Goal: Contribute content: Add original content to the website for others to see

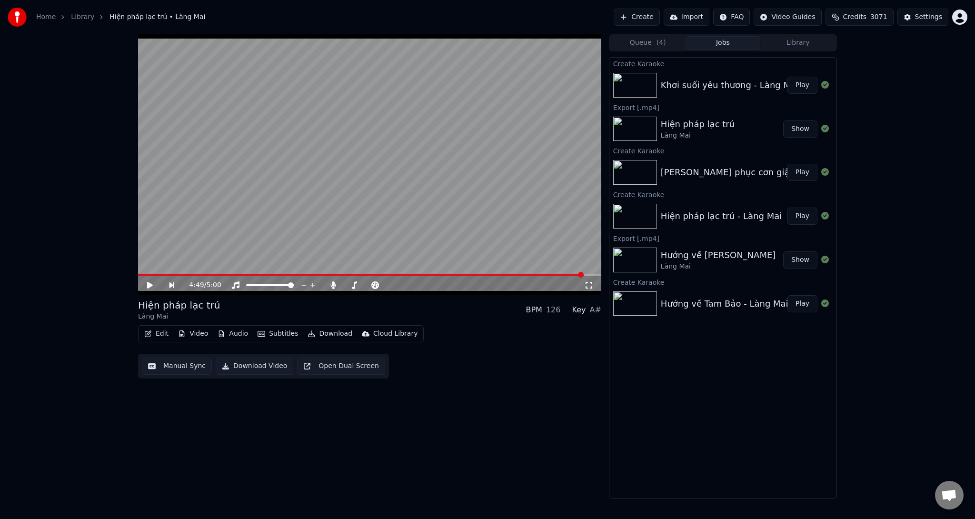
click at [799, 88] on button "Play" at bounding box center [803, 85] width 30 height 17
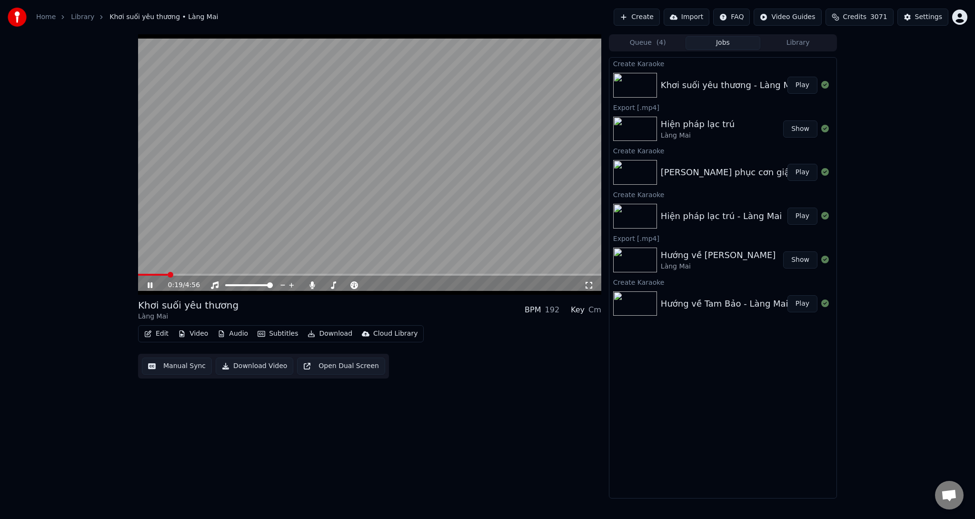
click at [168, 275] on span at bounding box center [369, 275] width 463 height 2
click at [252, 274] on span at bounding box center [369, 275] width 463 height 2
click at [432, 275] on span at bounding box center [369, 275] width 463 height 2
click at [495, 274] on span at bounding box center [369, 275] width 463 height 2
click at [540, 274] on span at bounding box center [369, 275] width 463 height 2
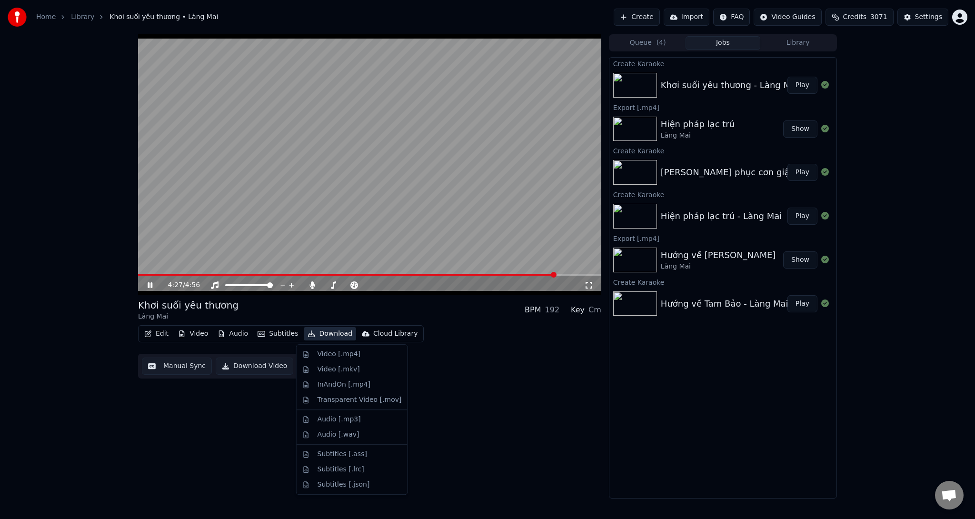
click at [334, 333] on button "Download" at bounding box center [330, 333] width 52 height 13
click at [324, 356] on div "Video [.mp4]" at bounding box center [339, 355] width 43 height 10
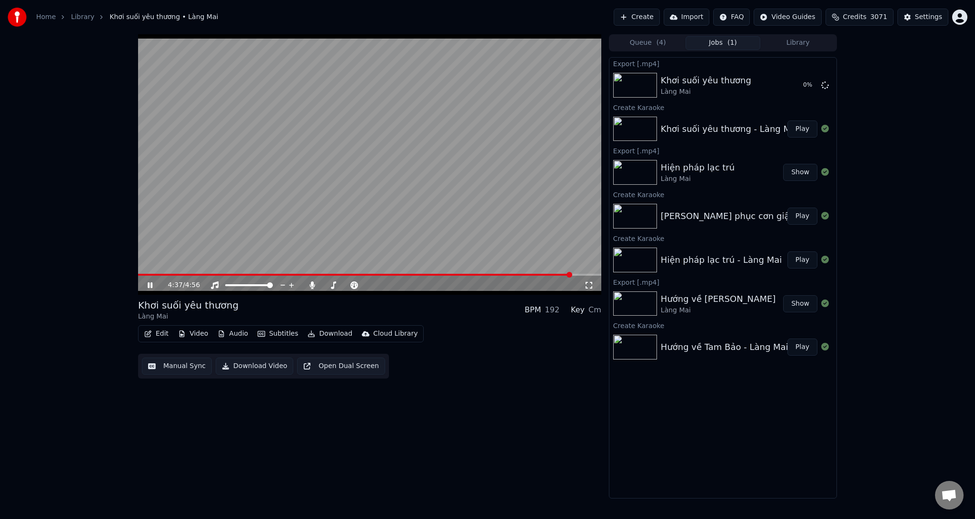
click at [148, 284] on icon at bounding box center [150, 285] width 5 height 6
click at [656, 17] on button "Create" at bounding box center [637, 17] width 46 height 17
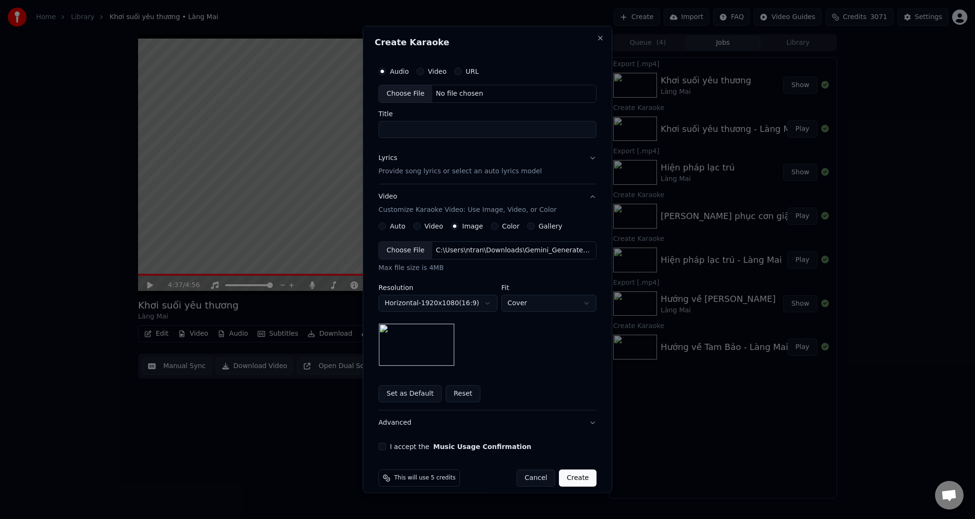
click at [410, 97] on div "Choose File" at bounding box center [405, 93] width 53 height 17
type input "**********"
click at [426, 169] on p "Provide song lyrics or select an auto lyrics model" at bounding box center [460, 171] width 163 height 10
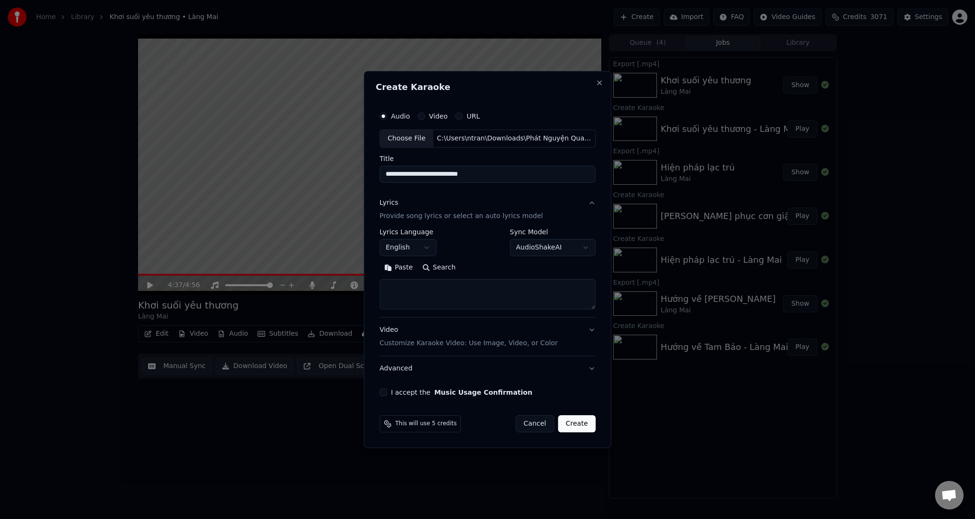
click at [423, 294] on textarea at bounding box center [488, 294] width 216 height 30
paste textarea "**********"
drag, startPoint x: 478, startPoint y: 285, endPoint x: 371, endPoint y: 284, distance: 106.2
click at [371, 284] on div "**********" at bounding box center [488, 259] width 248 height 377
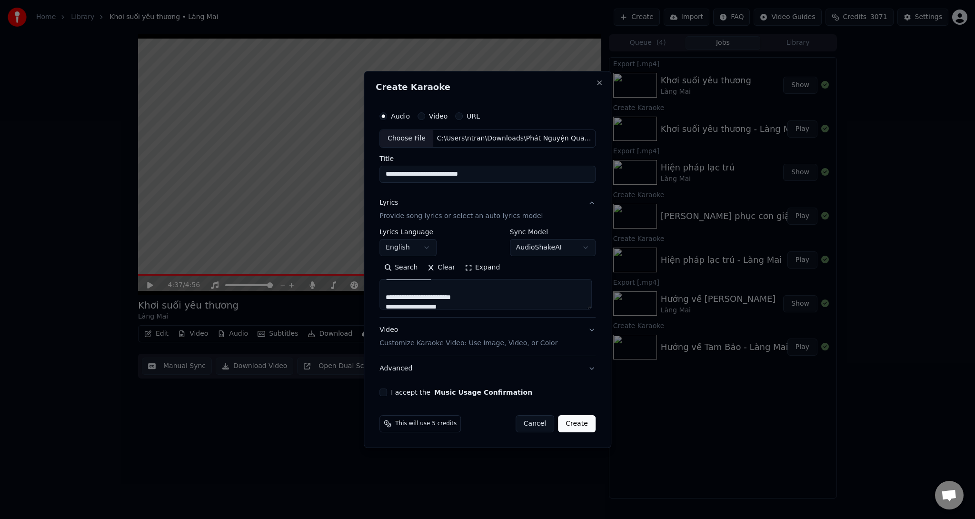
drag, startPoint x: 469, startPoint y: 297, endPoint x: 387, endPoint y: 297, distance: 81.9
click at [387, 297] on textarea at bounding box center [486, 294] width 212 height 30
drag, startPoint x: 470, startPoint y: 289, endPoint x: 432, endPoint y: 301, distance: 39.5
click at [431, 302] on textarea at bounding box center [486, 294] width 212 height 30
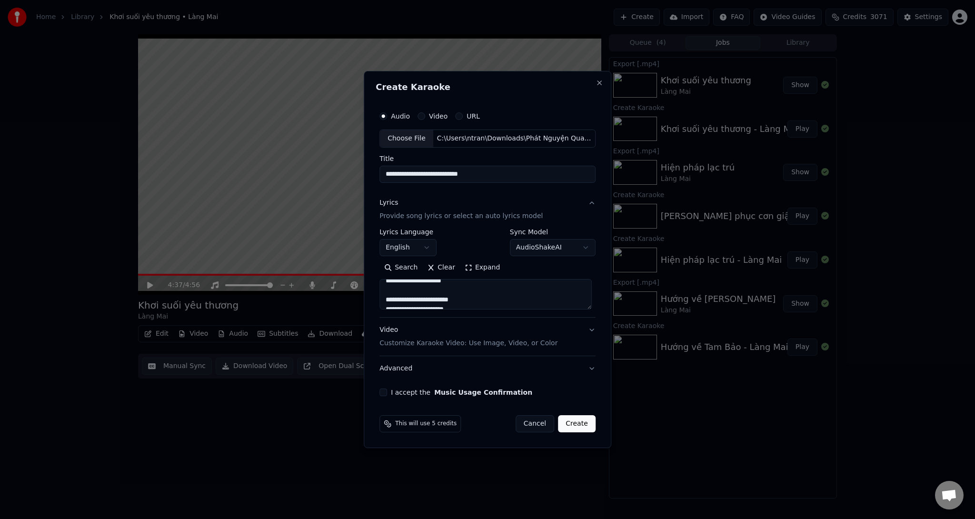
scroll to position [176, 0]
drag, startPoint x: 488, startPoint y: 293, endPoint x: 494, endPoint y: 290, distance: 7.3
click at [488, 293] on textarea at bounding box center [486, 294] width 212 height 30
drag, startPoint x: 467, startPoint y: 283, endPoint x: 461, endPoint y: 293, distance: 12.2
click at [461, 293] on textarea at bounding box center [486, 294] width 212 height 30
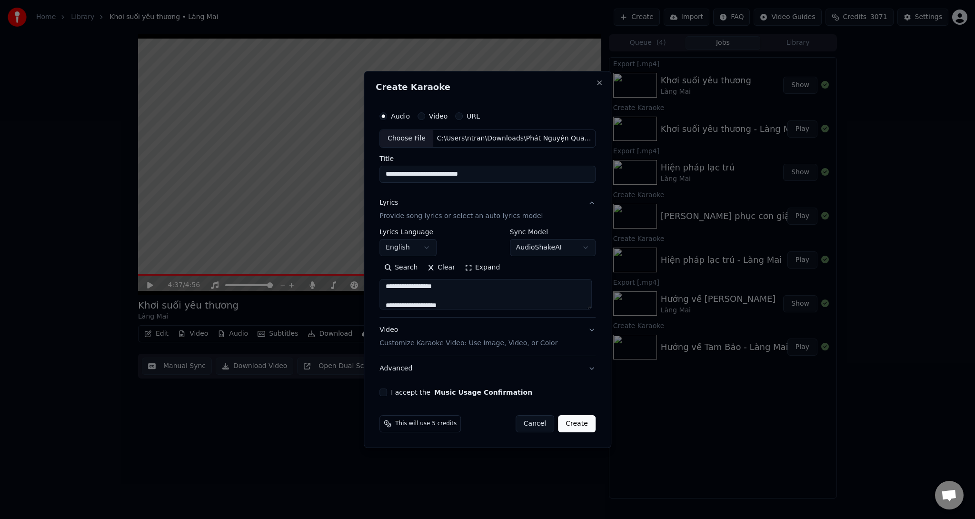
click at [478, 299] on textarea at bounding box center [486, 294] width 212 height 30
drag, startPoint x: 480, startPoint y: 297, endPoint x: 376, endPoint y: 299, distance: 103.8
click at [376, 299] on div "**********" at bounding box center [488, 259] width 248 height 377
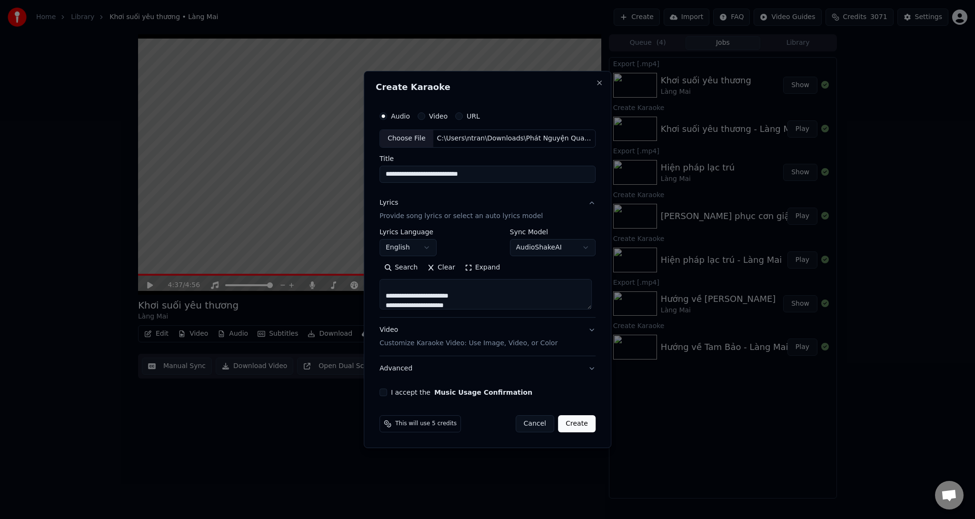
drag, startPoint x: 472, startPoint y: 296, endPoint x: 388, endPoint y: 297, distance: 84.3
click at [388, 297] on textarea at bounding box center [486, 294] width 212 height 30
drag, startPoint x: 468, startPoint y: 295, endPoint x: 387, endPoint y: 295, distance: 81.0
click at [387, 295] on textarea at bounding box center [486, 294] width 212 height 30
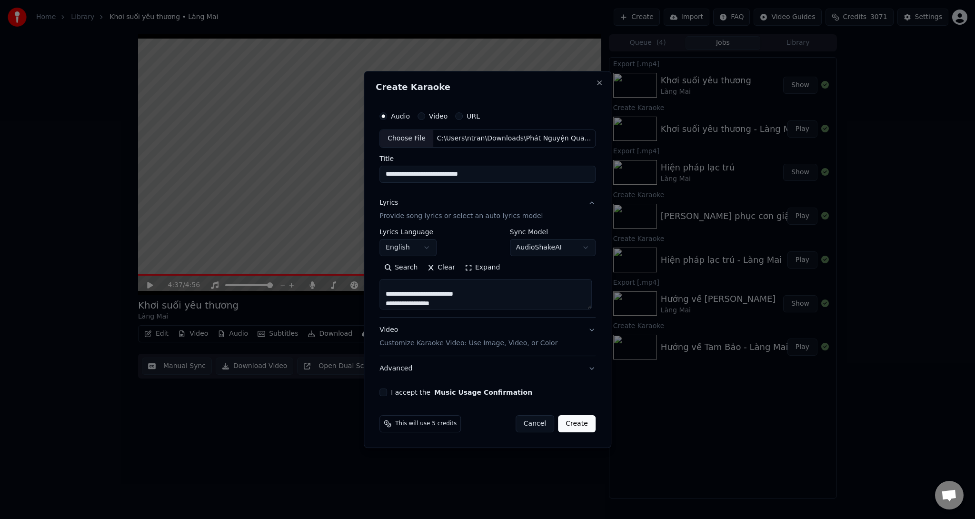
scroll to position [419, 0]
drag, startPoint x: 476, startPoint y: 287, endPoint x: 381, endPoint y: 299, distance: 95.0
click at [381, 299] on textarea "**********" at bounding box center [486, 294] width 212 height 30
type textarea "**********"
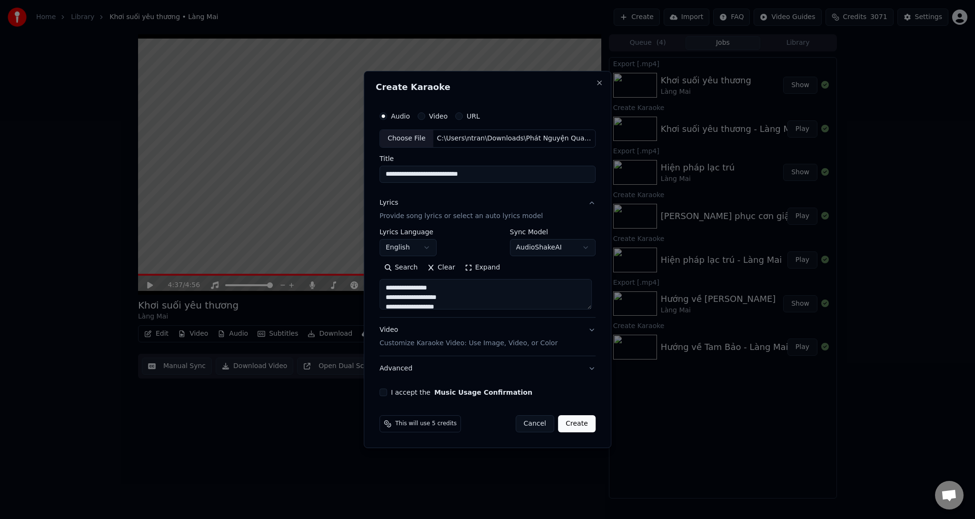
click at [398, 330] on div "Video Customize Karaoke Video: Use Image, Video, or Color" at bounding box center [469, 336] width 178 height 23
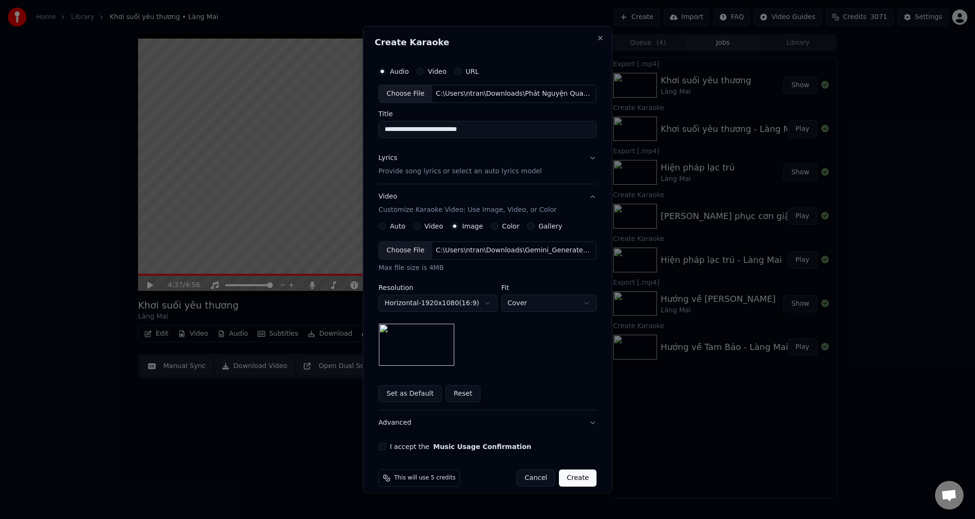
click at [399, 249] on div "Choose File" at bounding box center [405, 249] width 53 height 17
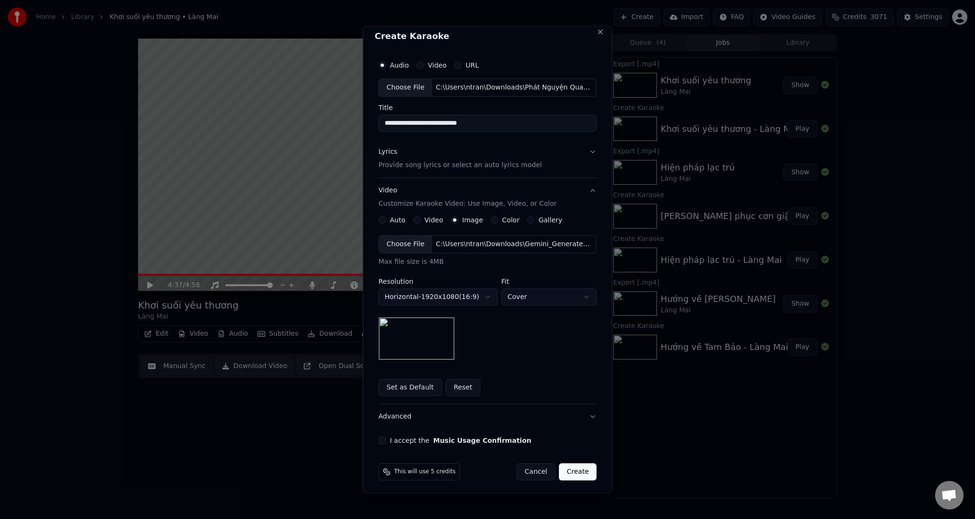
scroll to position [8, 0]
click at [381, 438] on button "I accept the Music Usage Confirmation" at bounding box center [383, 438] width 8 height 8
click at [577, 468] on button "Create" at bounding box center [578, 469] width 38 height 17
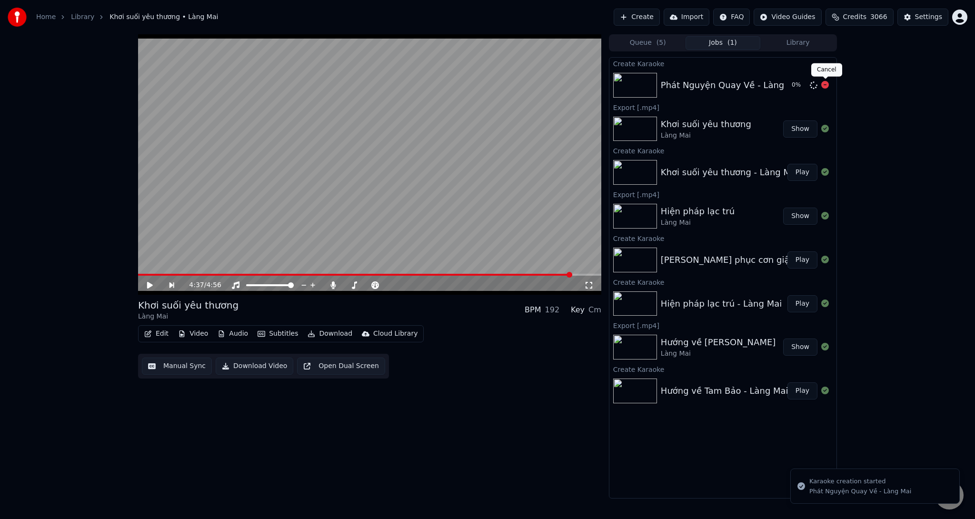
click at [823, 86] on icon at bounding box center [825, 85] width 8 height 8
click at [826, 85] on icon at bounding box center [825, 85] width 8 height 8
click at [658, 16] on button "Create" at bounding box center [637, 17] width 46 height 17
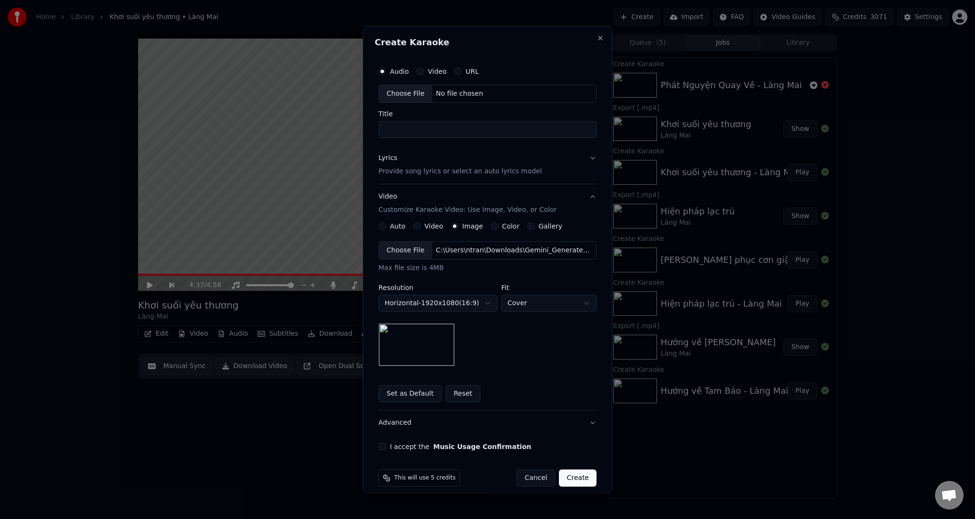
click at [411, 90] on div "Choose File" at bounding box center [405, 93] width 53 height 17
type input "**********"
click at [419, 169] on p "Provide song lyrics or select an auto lyrics model" at bounding box center [460, 171] width 163 height 10
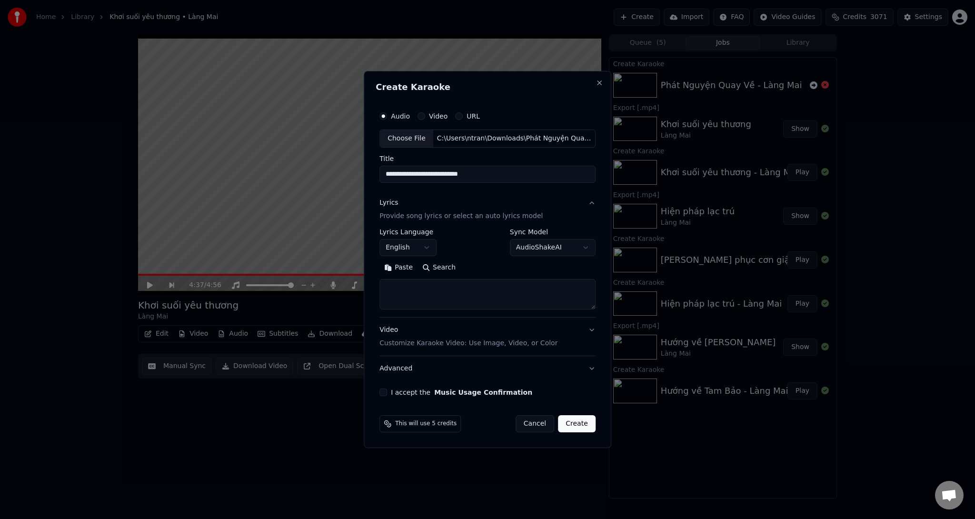
click at [413, 250] on body "**********" at bounding box center [487, 259] width 975 height 519
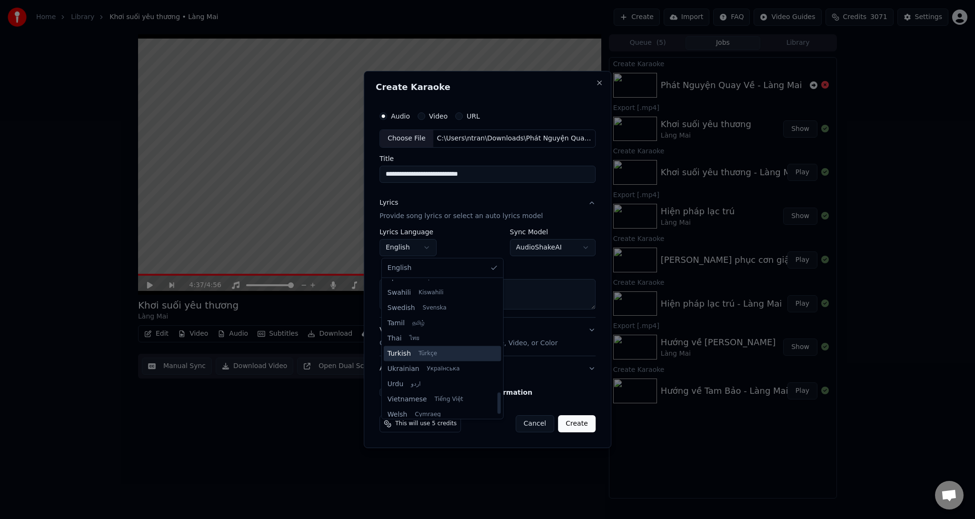
scroll to position [731, 0]
select select "**"
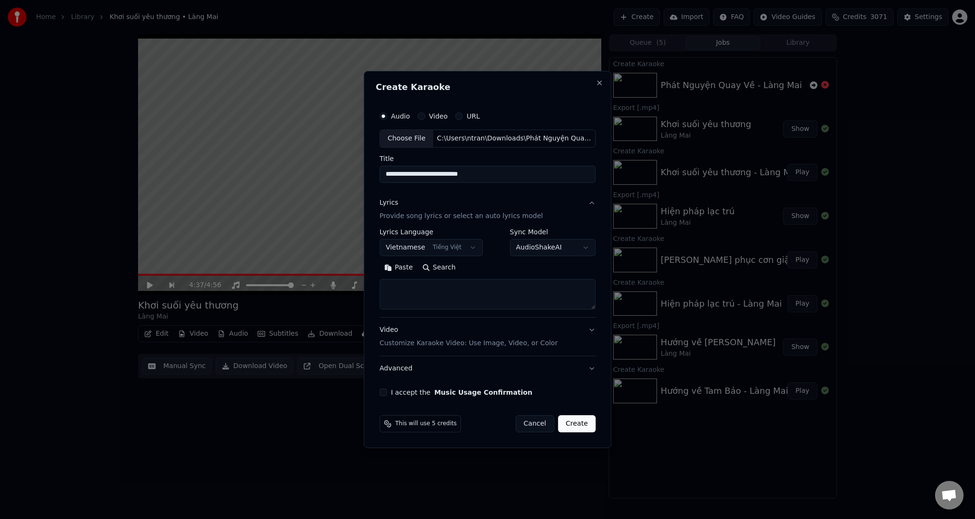
click at [432, 300] on textarea at bounding box center [488, 294] width 216 height 30
paste textarea "**********"
drag, startPoint x: 484, startPoint y: 290, endPoint x: 387, endPoint y: 288, distance: 97.2
click at [387, 288] on textarea at bounding box center [486, 294] width 212 height 30
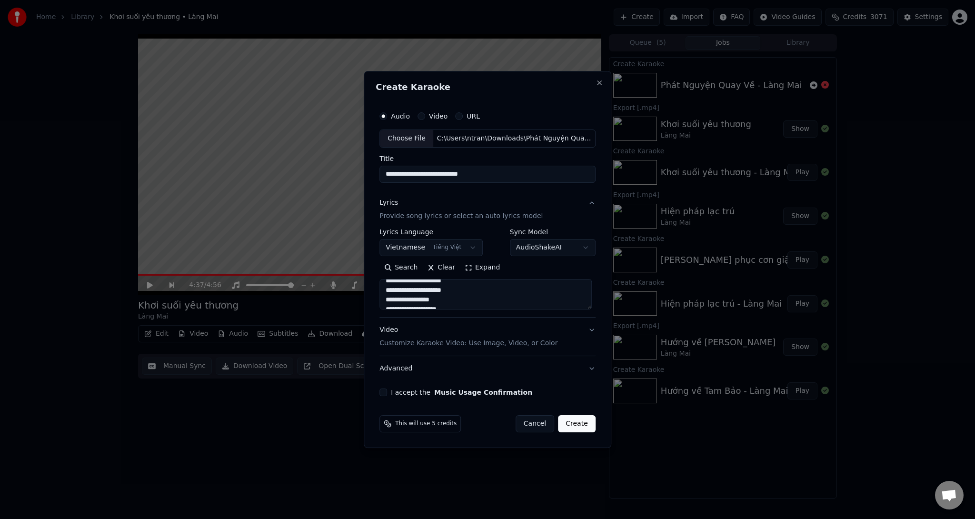
scroll to position [150, 0]
drag, startPoint x: 481, startPoint y: 297, endPoint x: 432, endPoint y: 289, distance: 49.7
click at [430, 291] on textarea at bounding box center [486, 294] width 212 height 30
click at [468, 298] on textarea at bounding box center [486, 294] width 212 height 30
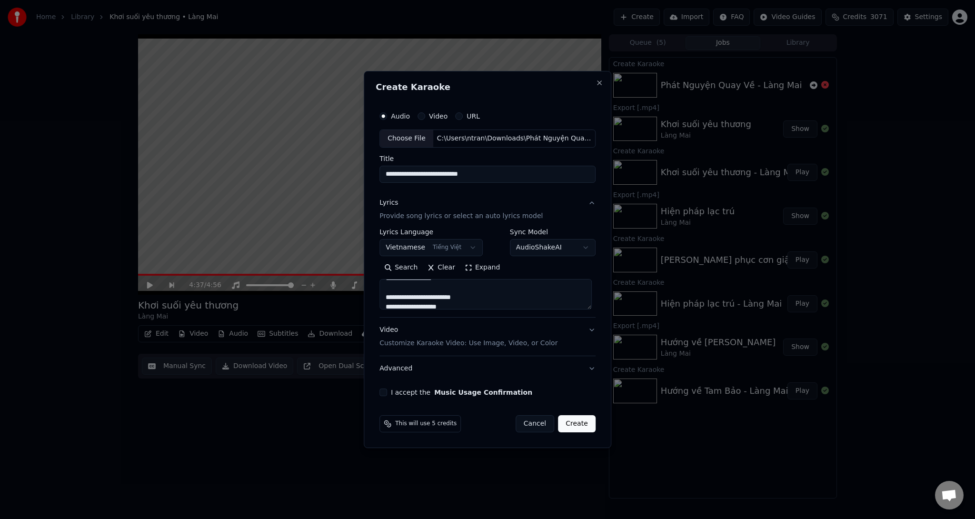
drag, startPoint x: 473, startPoint y: 297, endPoint x: 389, endPoint y: 299, distance: 84.3
click at [389, 299] on textarea at bounding box center [486, 294] width 212 height 30
drag, startPoint x: 468, startPoint y: 286, endPoint x: 389, endPoint y: 290, distance: 79.6
click at [389, 290] on textarea at bounding box center [486, 294] width 212 height 30
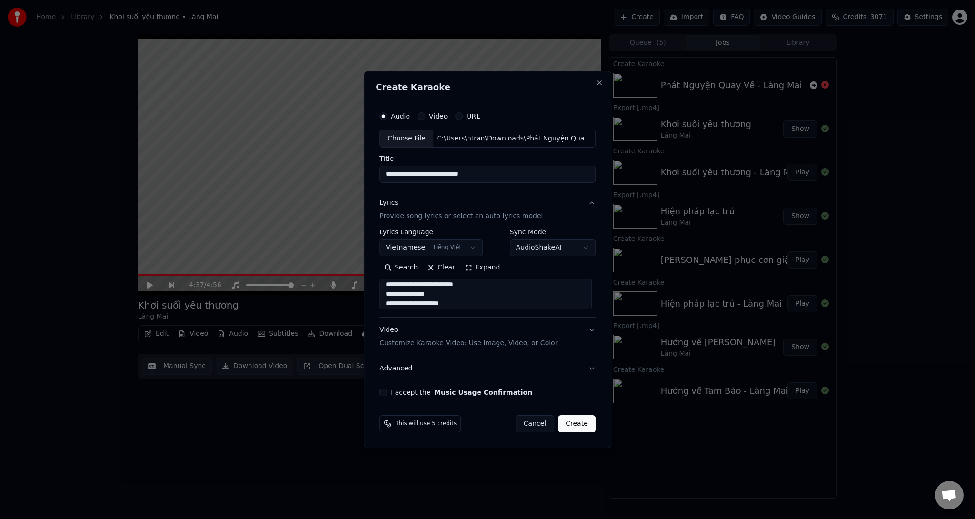
scroll to position [251, 0]
drag, startPoint x: 464, startPoint y: 286, endPoint x: 386, endPoint y: 294, distance: 78.5
click at [386, 294] on textarea at bounding box center [486, 294] width 212 height 30
drag, startPoint x: 467, startPoint y: 303, endPoint x: 434, endPoint y: 284, distance: 38.0
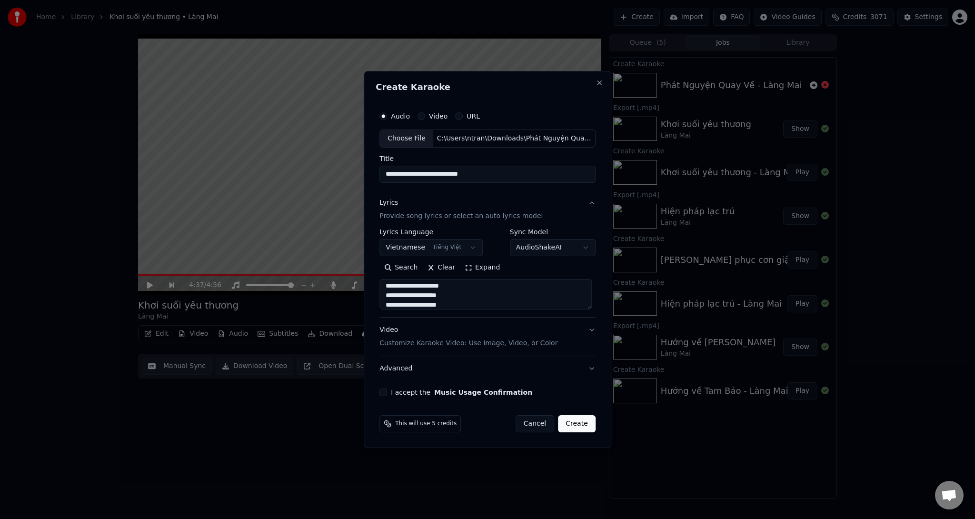
click at [434, 284] on textarea at bounding box center [486, 294] width 212 height 30
click at [472, 298] on textarea at bounding box center [486, 294] width 212 height 30
click at [457, 299] on textarea at bounding box center [486, 294] width 212 height 30
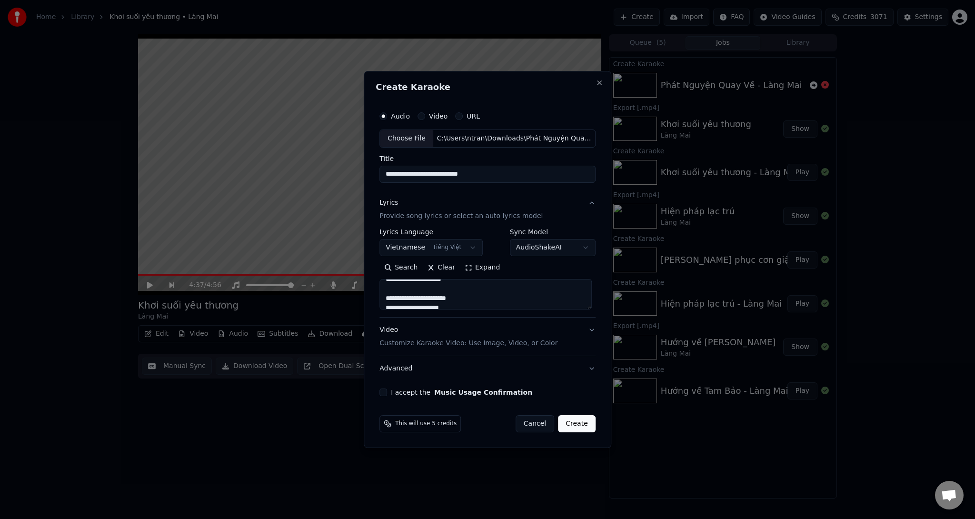
drag, startPoint x: 463, startPoint y: 299, endPoint x: 390, endPoint y: 299, distance: 73.3
click at [390, 299] on textarea at bounding box center [486, 294] width 212 height 30
drag, startPoint x: 473, startPoint y: 288, endPoint x: 392, endPoint y: 288, distance: 80.5
click at [392, 288] on textarea "**********" at bounding box center [486, 294] width 212 height 30
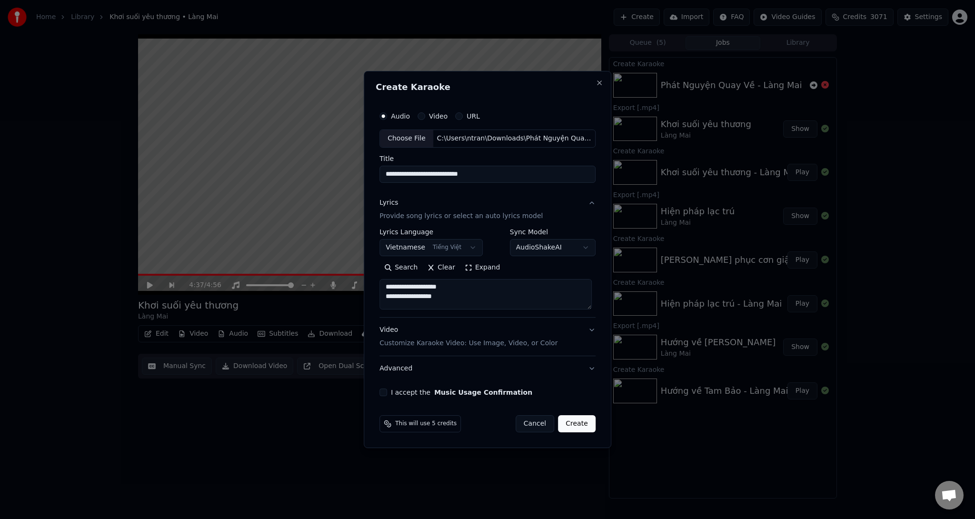
scroll to position [0, 0]
drag, startPoint x: 386, startPoint y: 289, endPoint x: 394, endPoint y: 287, distance: 8.8
click at [386, 288] on textarea "**********" at bounding box center [486, 294] width 212 height 30
type textarea "**********"
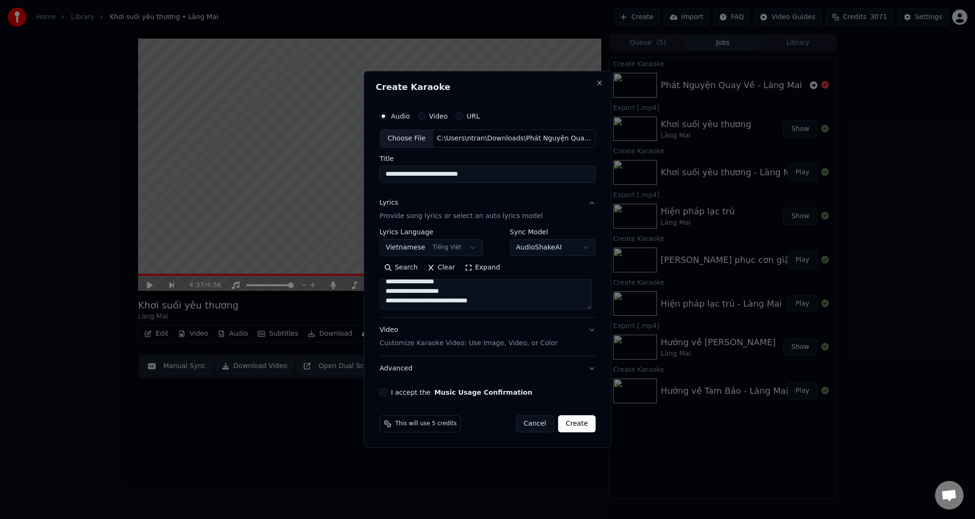
click at [421, 342] on p "Customize Karaoke Video: Use Image, Video, or Color" at bounding box center [469, 344] width 178 height 10
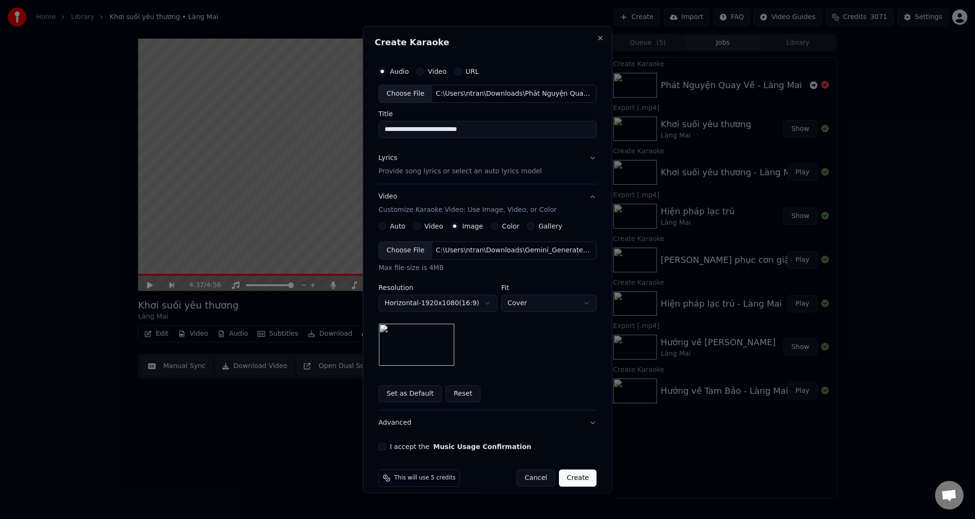
click at [398, 247] on div "Choose File" at bounding box center [405, 249] width 53 height 17
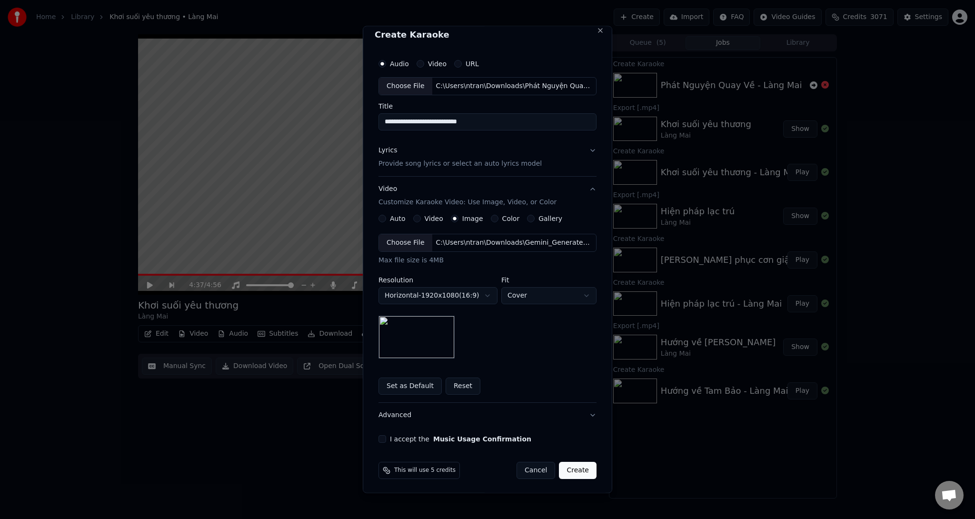
scroll to position [8, 0]
click at [380, 440] on button "I accept the Music Usage Confirmation" at bounding box center [383, 438] width 8 height 8
click at [575, 467] on button "Create" at bounding box center [578, 469] width 38 height 17
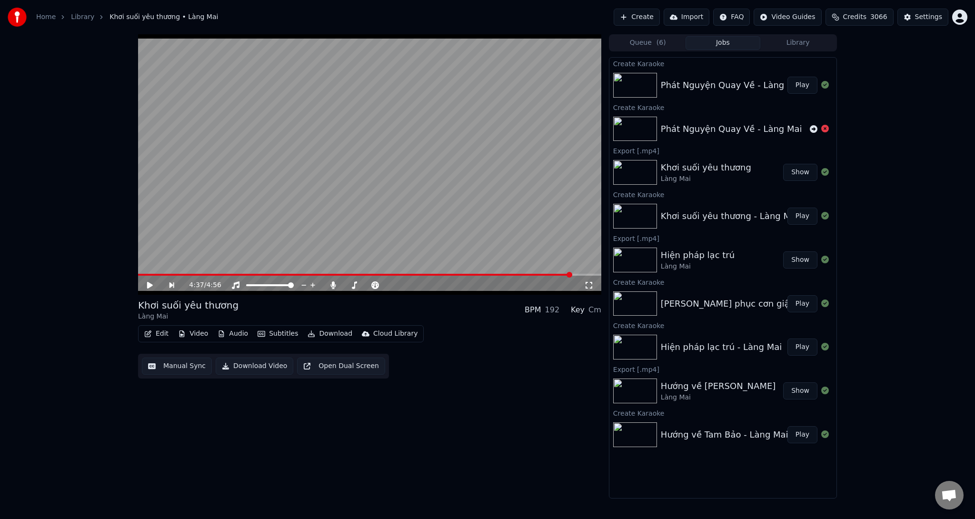
click at [153, 285] on icon at bounding box center [157, 285] width 22 height 8
click at [807, 85] on button "Play" at bounding box center [803, 85] width 30 height 17
click at [263, 274] on span at bounding box center [369, 275] width 463 height 2
click at [484, 274] on span at bounding box center [369, 275] width 463 height 2
click at [561, 275] on span at bounding box center [369, 275] width 463 height 2
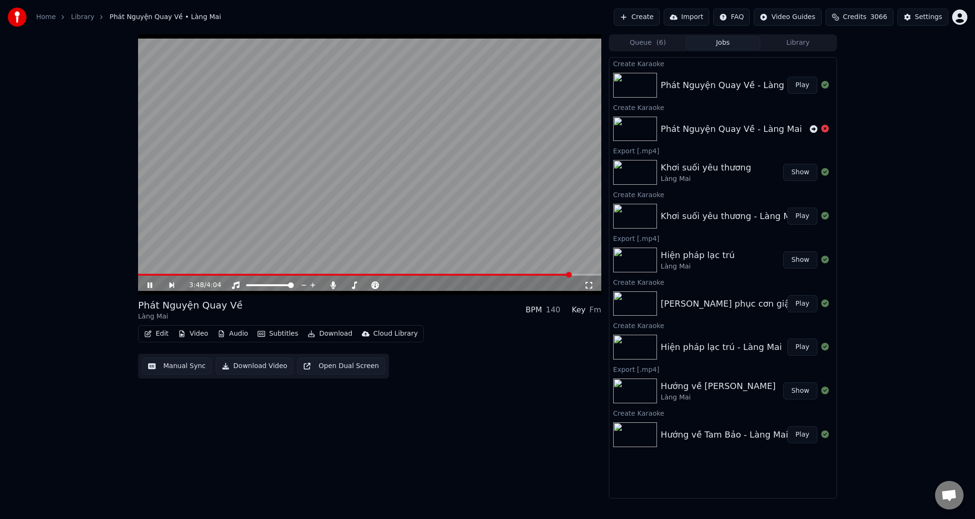
click at [323, 333] on button "Download" at bounding box center [330, 333] width 52 height 13
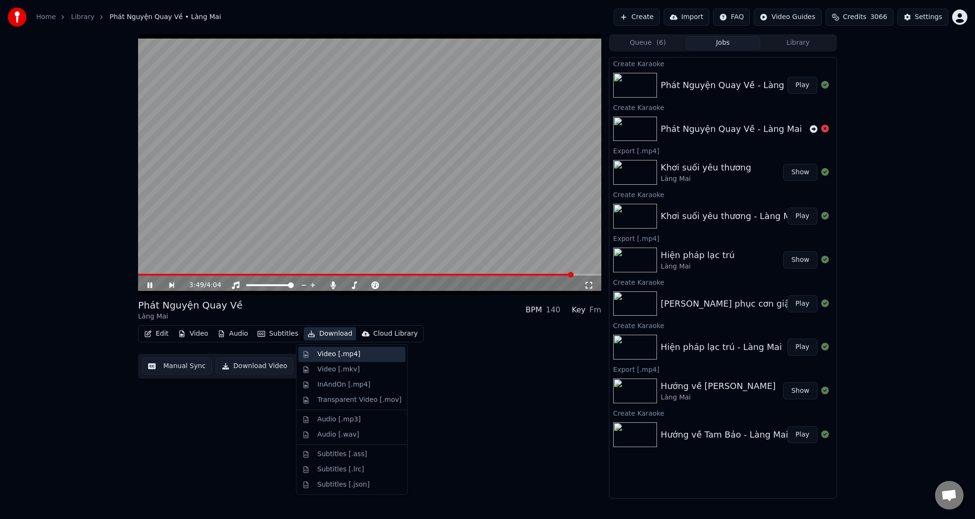
click at [330, 357] on div "Video [.mp4]" at bounding box center [339, 355] width 43 height 10
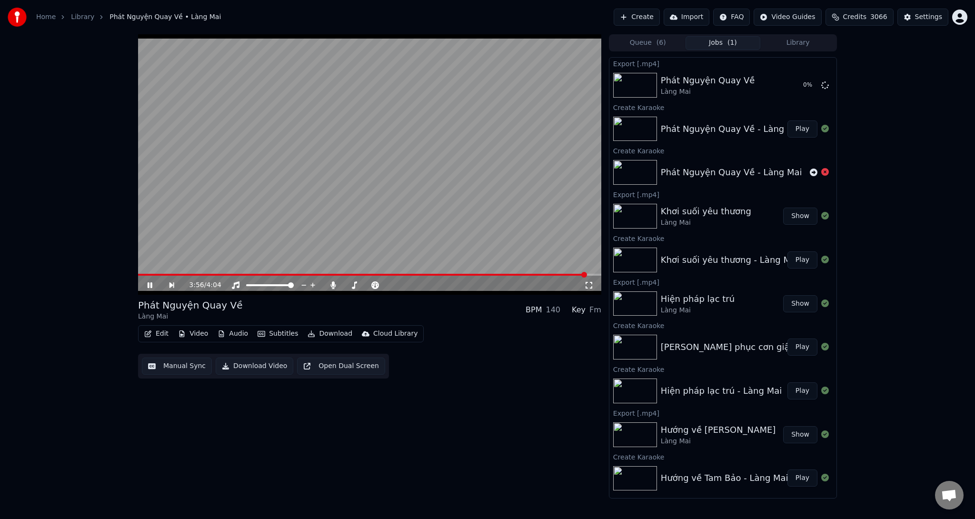
click at [542, 274] on span at bounding box center [362, 275] width 449 height 2
click at [149, 287] on icon at bounding box center [150, 285] width 5 height 6
